Goal: Information Seeking & Learning: Learn about a topic

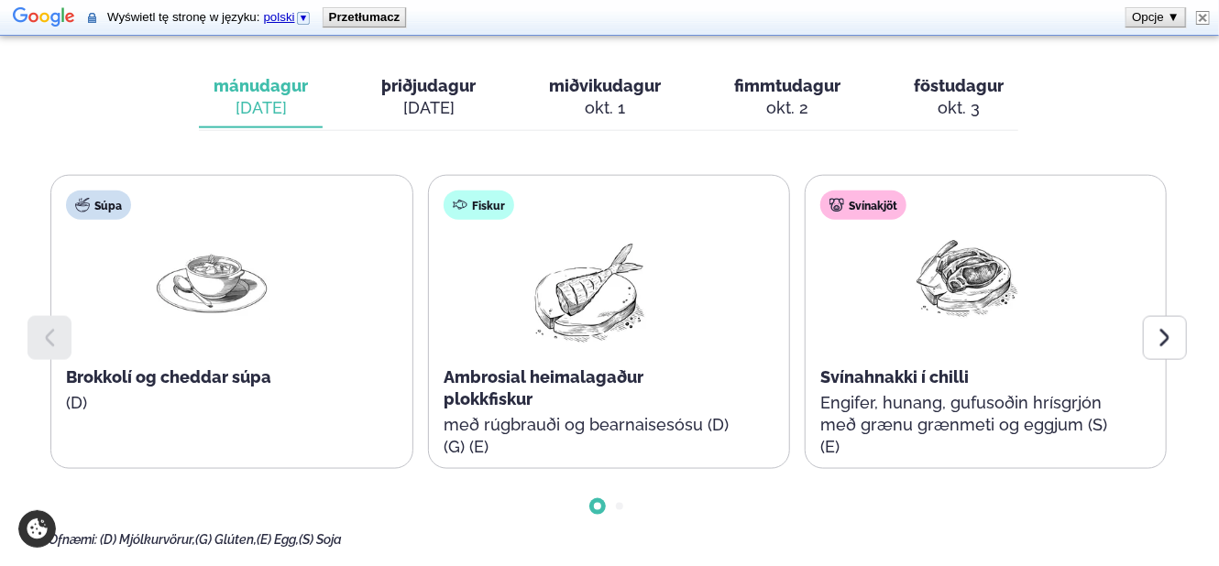
click at [727, 533] on div "Ofnæmi: (D) Mjólkurvörur, (G) Glúten, (E) Egg, (S) Soja" at bounding box center [609, 540] width 1120 height 15
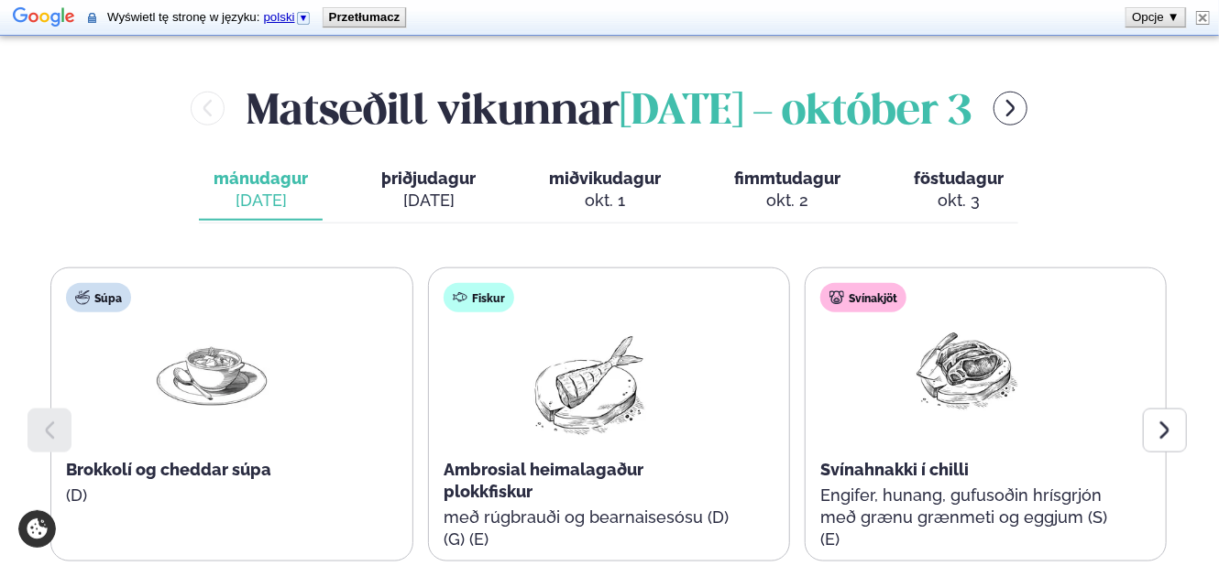
scroll to position [733, 0]
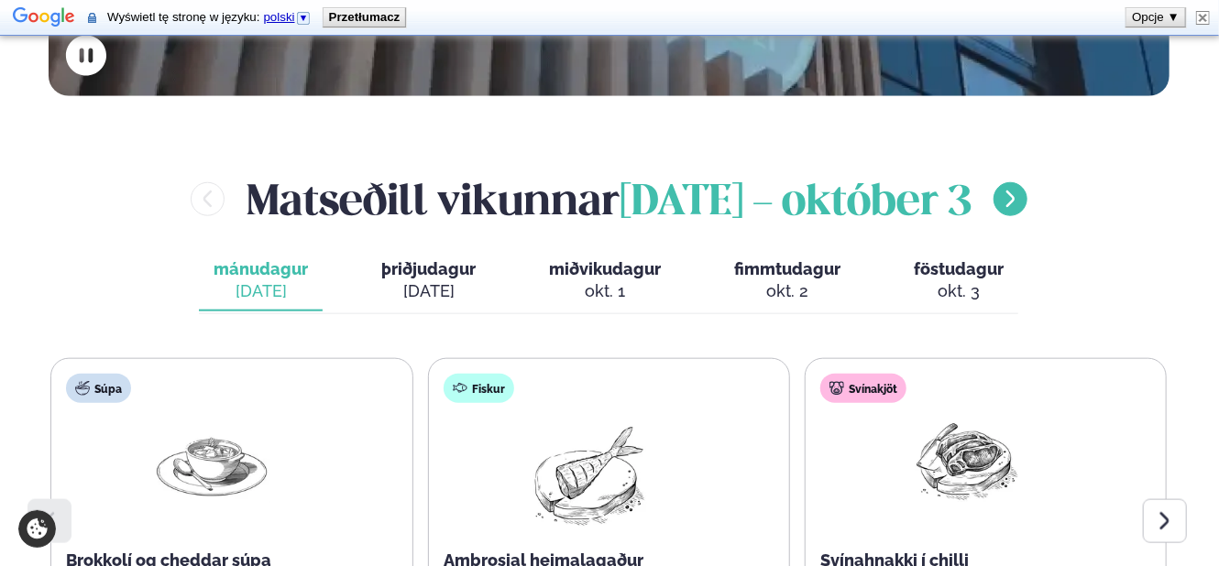
click at [1021, 189] on icon "menu-btn-right" at bounding box center [1010, 199] width 21 height 21
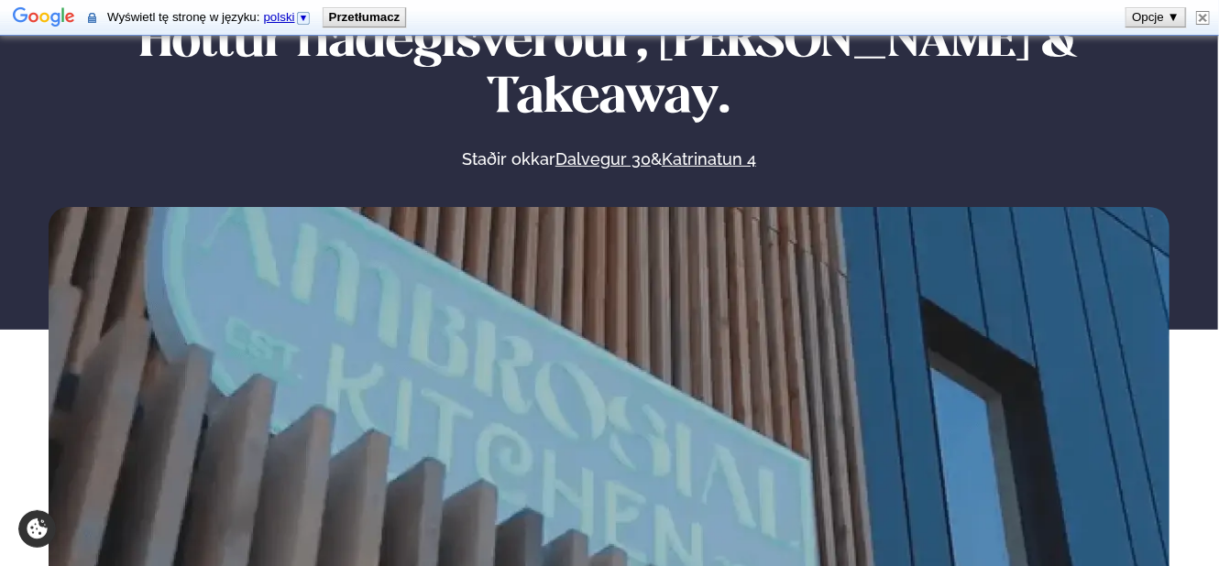
scroll to position [0, 0]
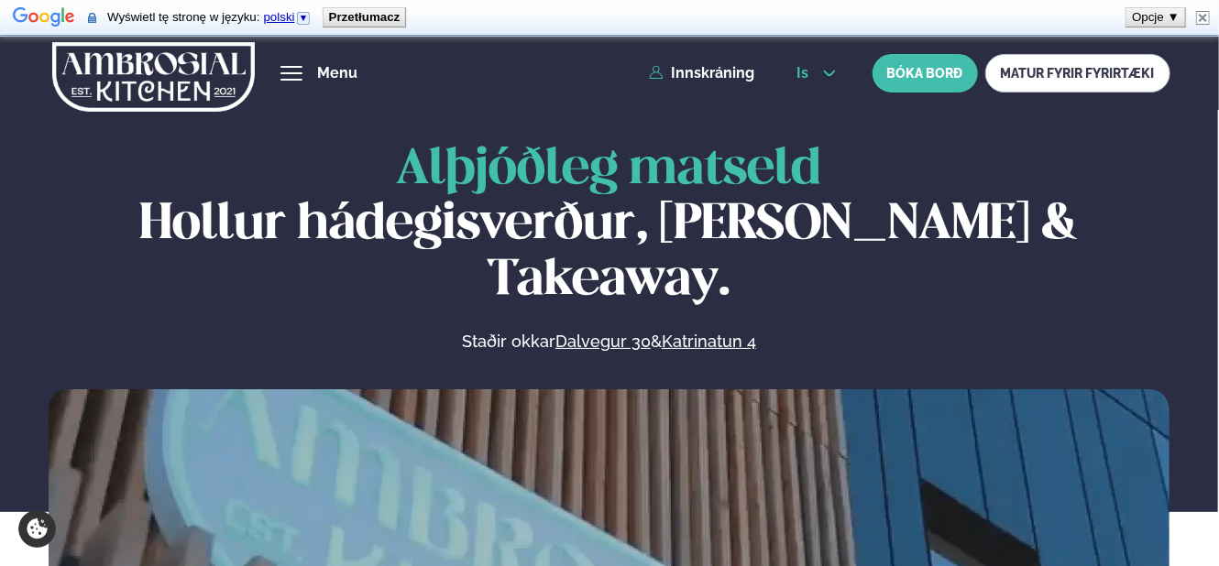
click at [801, 73] on span "is" at bounding box center [804, 73] width 17 height 15
click at [802, 94] on link "en" at bounding box center [816, 106] width 69 height 37
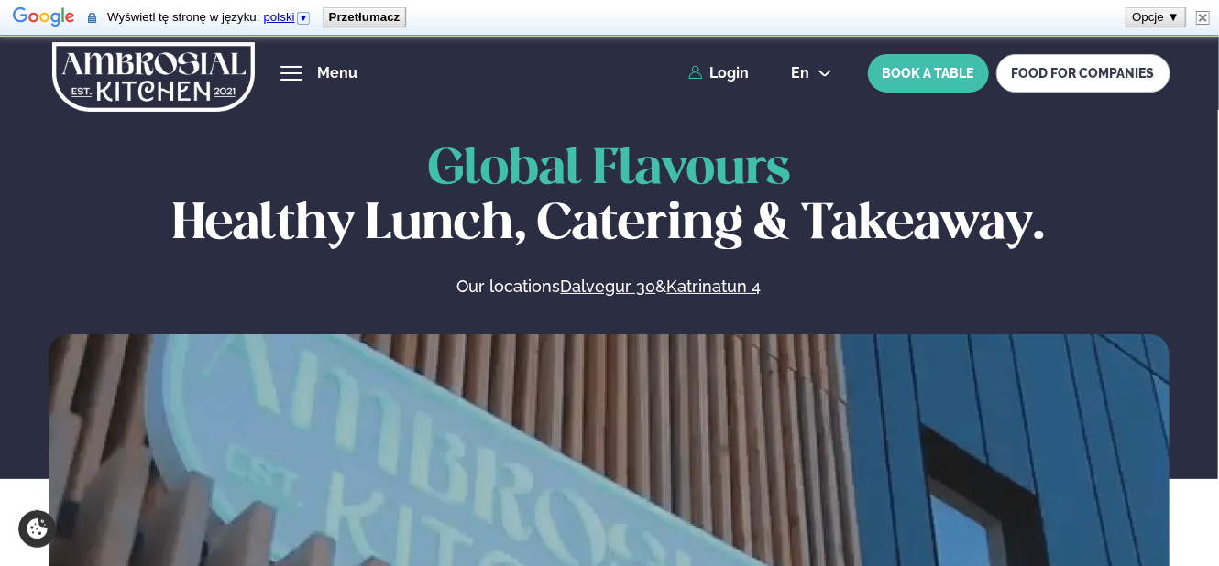
click at [873, 314] on div "Global Flavours Healthy Lunch, Catering & Takeaway. Our locations Dalvegur 30 &…" at bounding box center [608, 458] width 1219 height 631
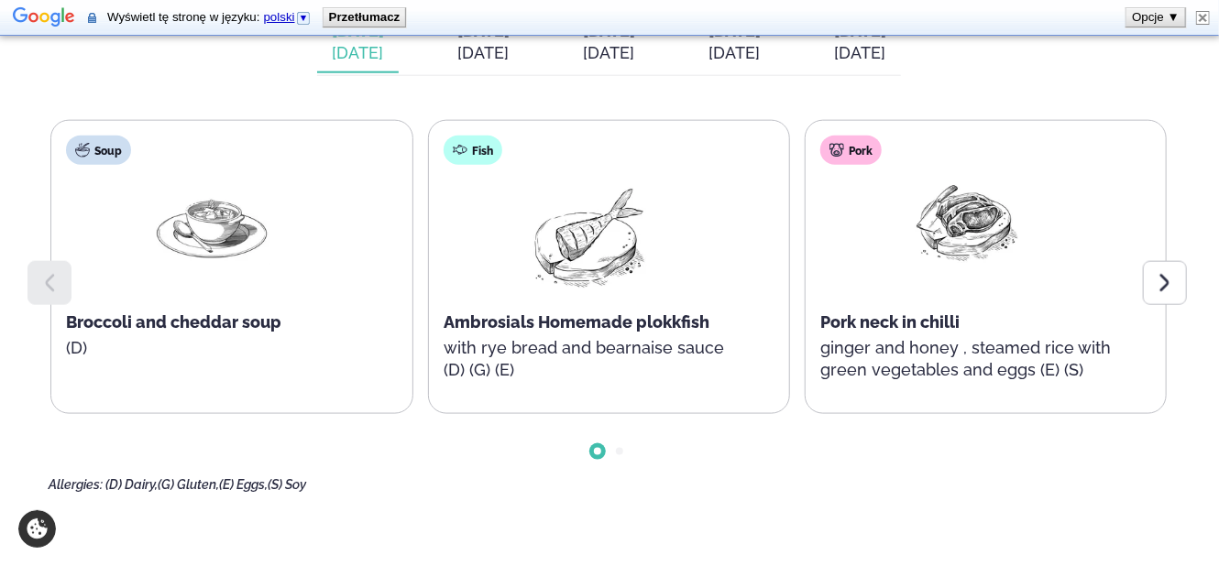
scroll to position [733, 0]
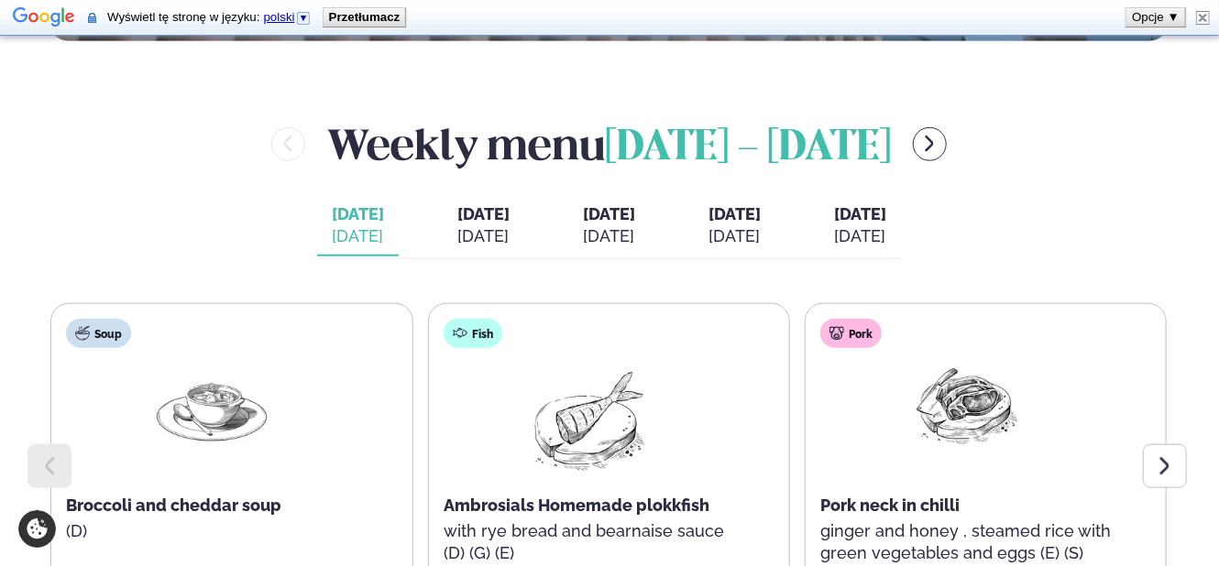
drag, startPoint x: 1105, startPoint y: 229, endPoint x: 1056, endPoint y: 180, distance: 68.7
click at [1103, 226] on div "Weekly menu [DATE] - [DATE] [DATE] [DATE] [DATE] [DATE] [DATE] [DATE] [DATE] [D…" at bounding box center [609, 396] width 1120 height 562
click at [940, 143] on icon "menu-btn-right" at bounding box center [929, 144] width 21 height 21
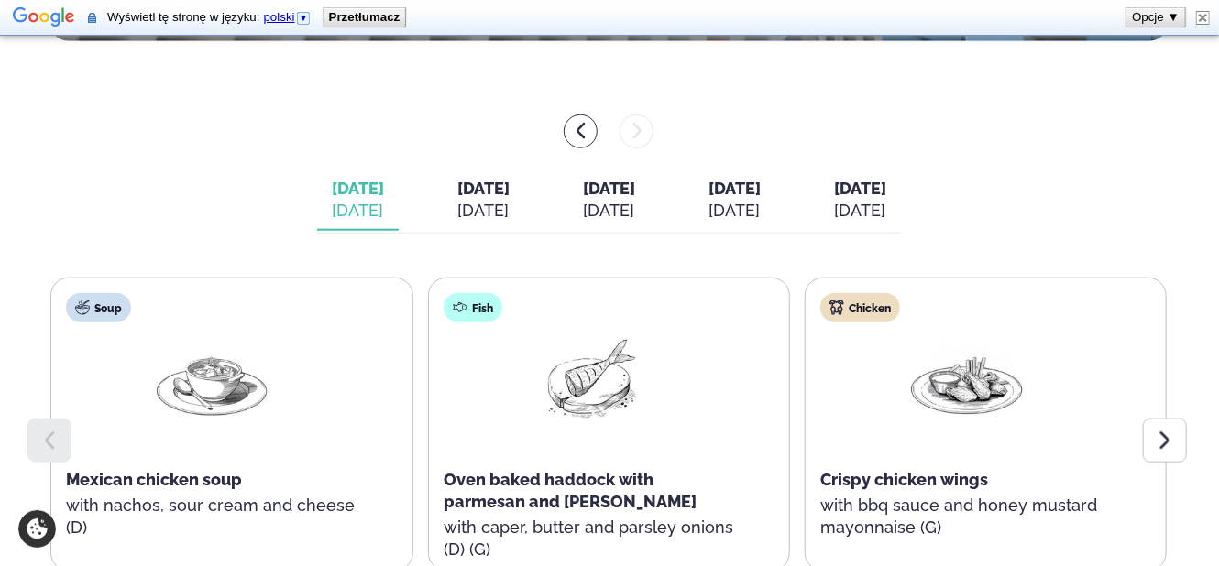
scroll to position [916, 0]
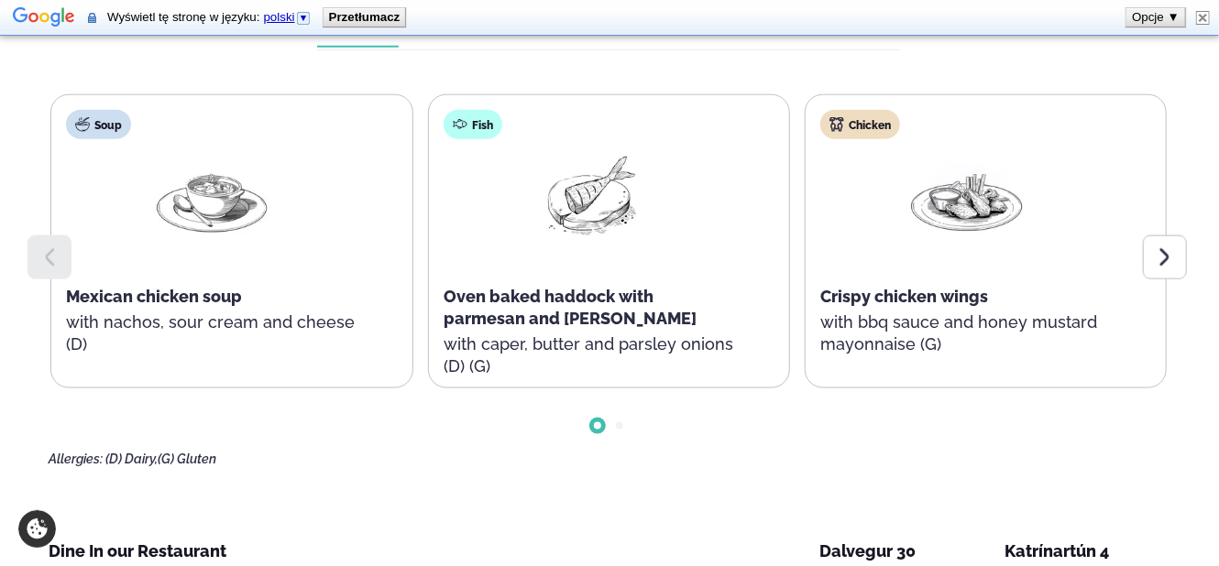
click at [901, 453] on div "Soup Mexican chicken soup with nachos, sour cream and cheese (D) Fish Oven bake…" at bounding box center [609, 280] width 1120 height 373
click at [822, 427] on div at bounding box center [609, 411] width 1120 height 46
click at [1169, 258] on icon at bounding box center [1164, 257] width 22 height 22
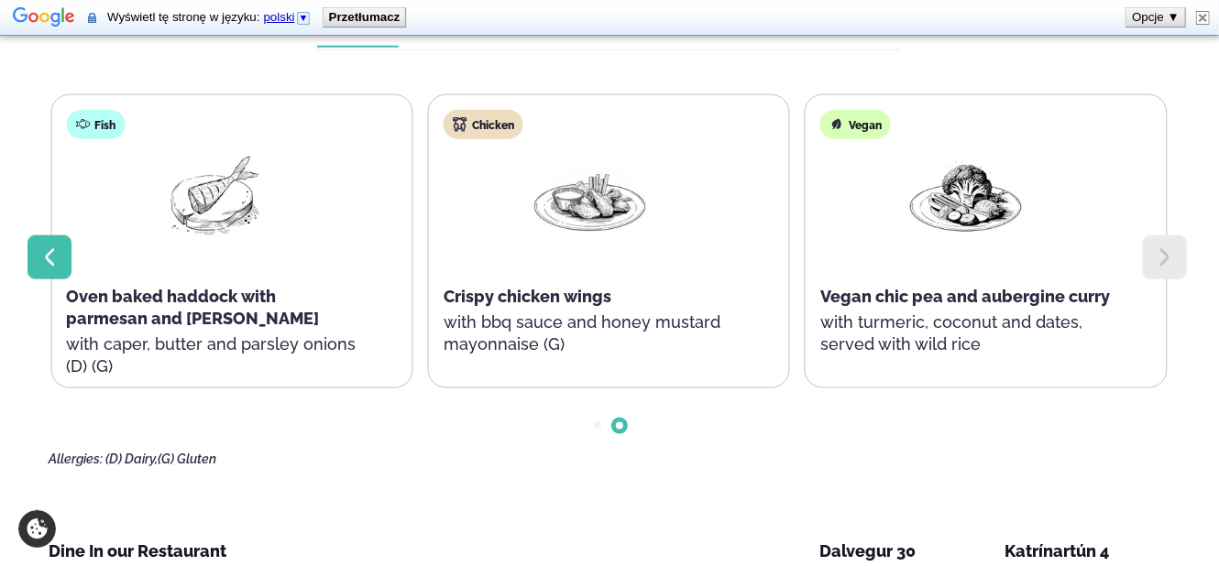
click at [56, 240] on div at bounding box center [49, 257] width 44 height 44
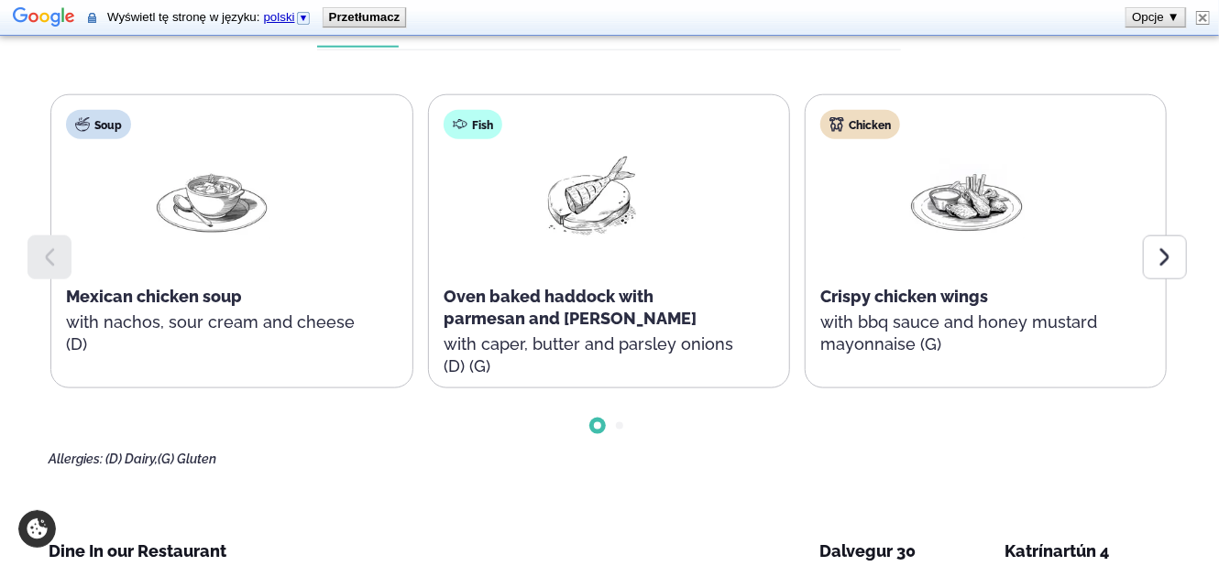
click at [1169, 246] on icon at bounding box center [1164, 257] width 22 height 22
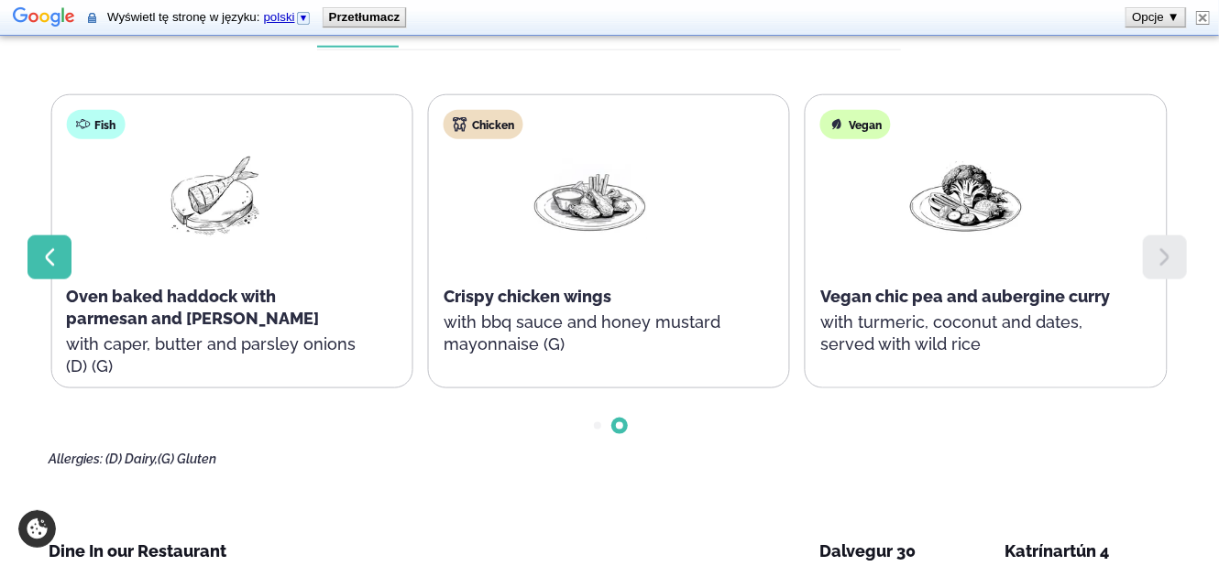
click at [54, 240] on div at bounding box center [49, 257] width 44 height 44
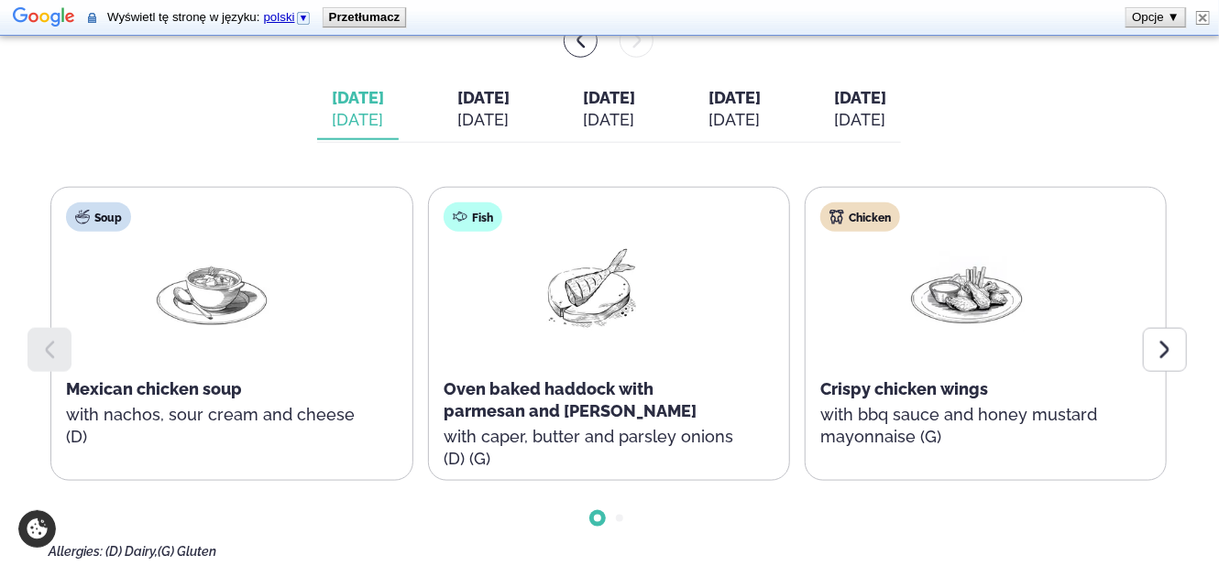
scroll to position [733, 0]
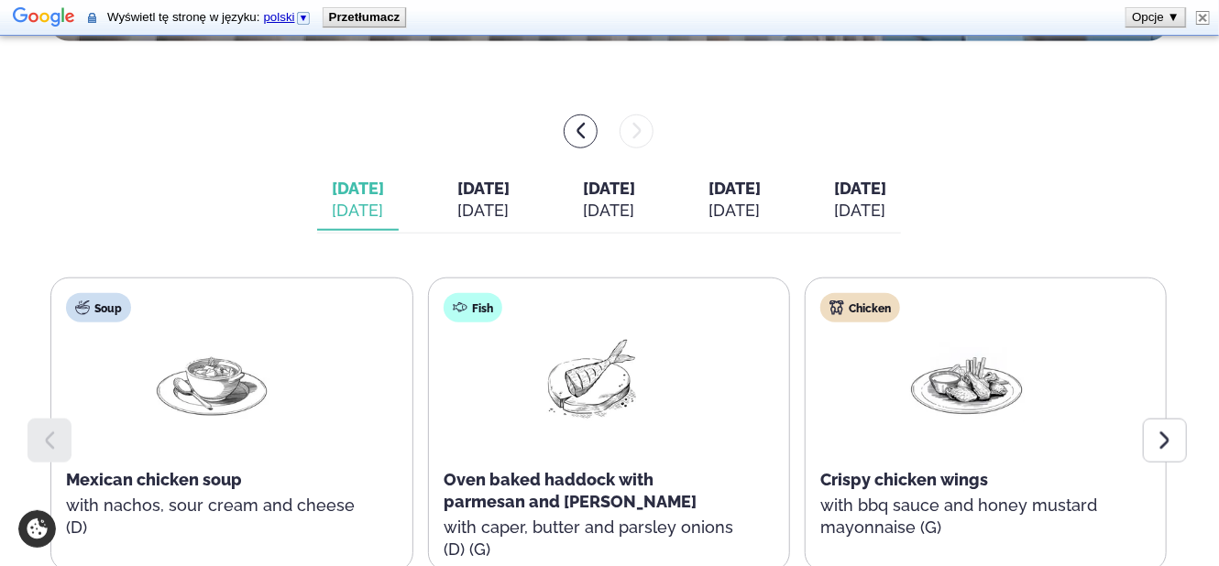
click at [466, 196] on span "[DATE]" at bounding box center [483, 188] width 52 height 19
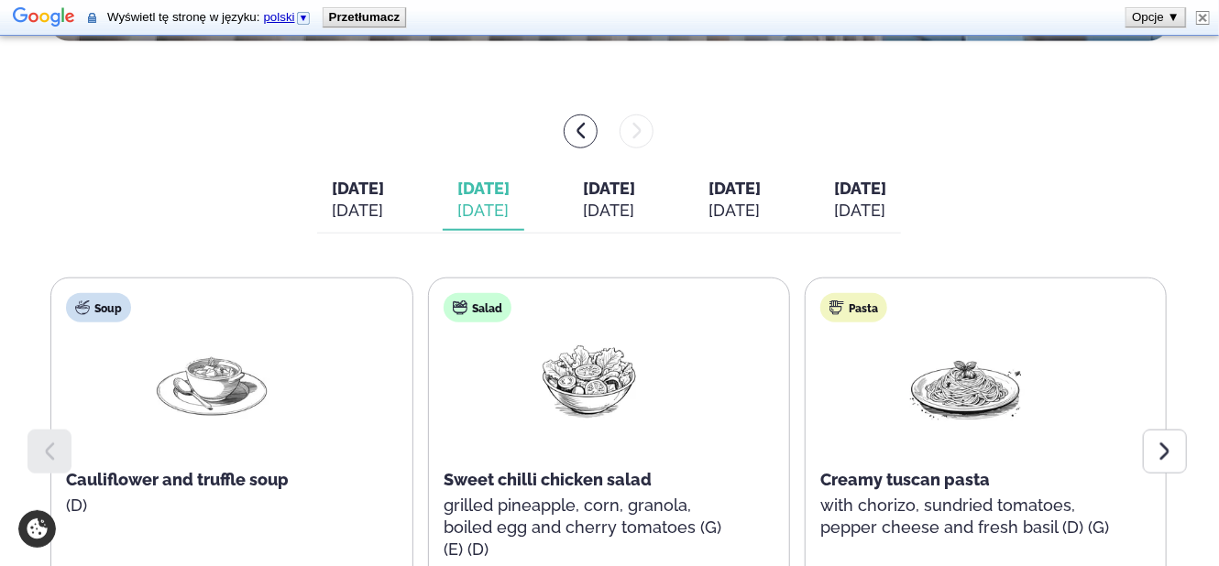
click at [617, 165] on div "[DATE] [DATE] [DATE] [DATE] [DATE] [DATE] [DATE] [DATE] [DATE] [DATE] Soup Caul…" at bounding box center [609, 394] width 1120 height 558
click at [609, 196] on span "[DATE]" at bounding box center [609, 188] width 52 height 19
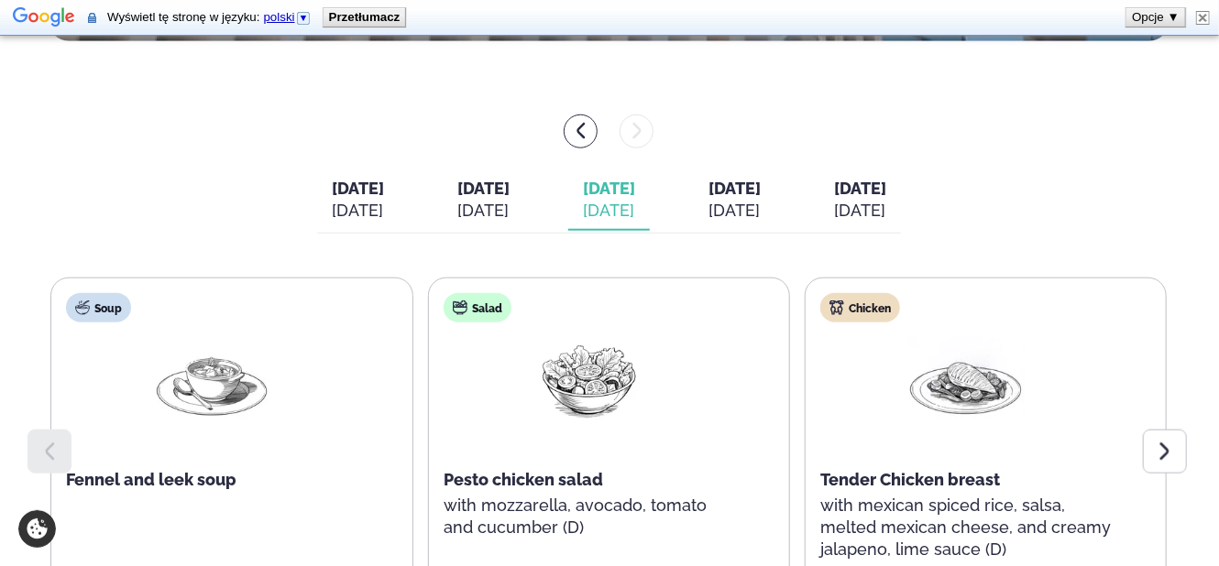
click at [760, 187] on span "[DATE]" at bounding box center [734, 188] width 52 height 19
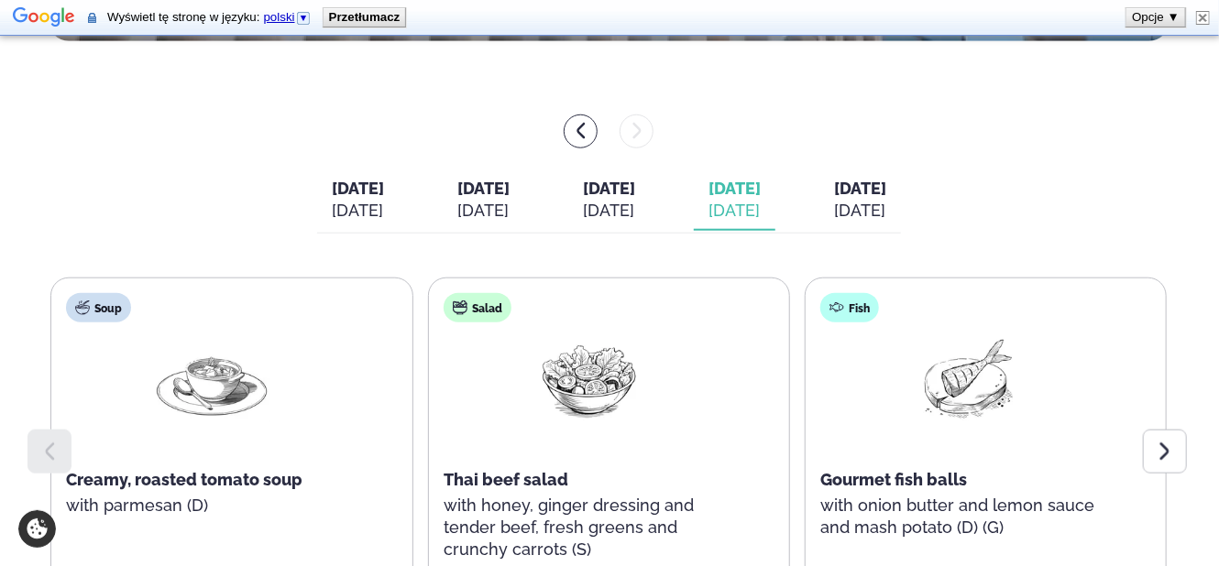
click at [886, 202] on div "[DATE]" at bounding box center [860, 211] width 52 height 22
